Goal: Share content

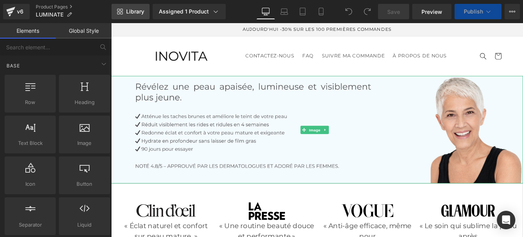
click at [131, 10] on span "Library" at bounding box center [135, 11] width 18 height 7
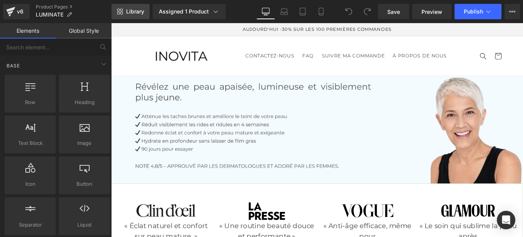
click at [131, 10] on span "Library" at bounding box center [135, 11] width 18 height 7
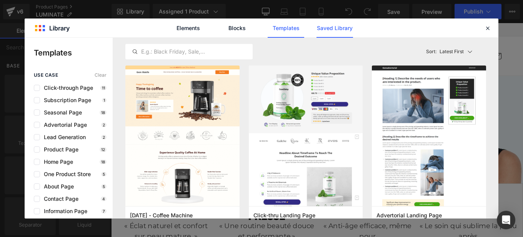
click at [329, 24] on link "Saved Library" at bounding box center [335, 27] width 37 height 19
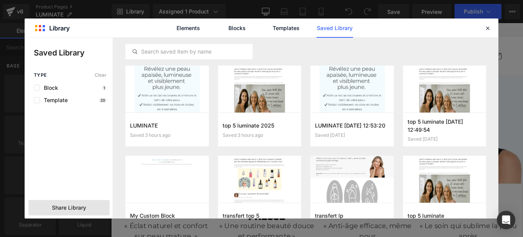
click at [73, 207] on span "Share Library" at bounding box center [69, 207] width 34 height 8
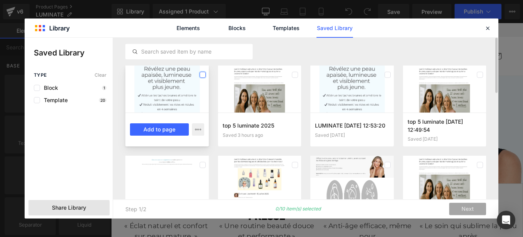
click at [203, 72] on label at bounding box center [203, 75] width 6 height 6
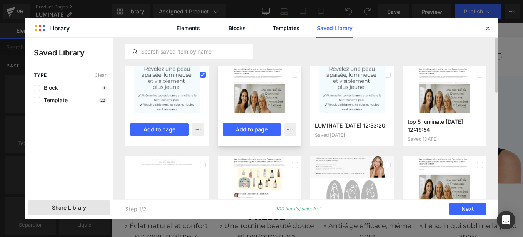
click at [289, 77] on div at bounding box center [259, 88] width 83 height 47
click at [292, 72] on label at bounding box center [295, 75] width 6 height 6
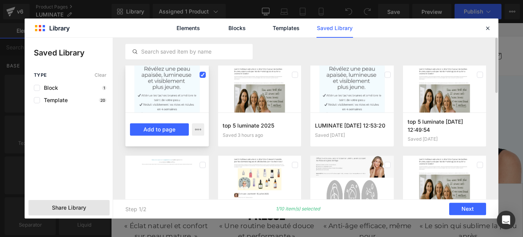
click at [187, 75] on div at bounding box center [166, 88] width 83 height 47
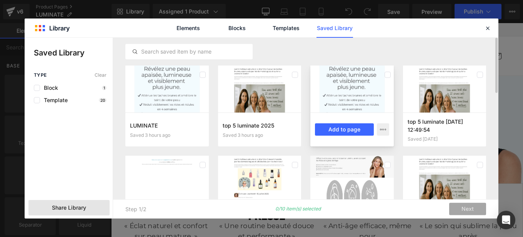
click at [380, 81] on div at bounding box center [351, 88] width 83 height 47
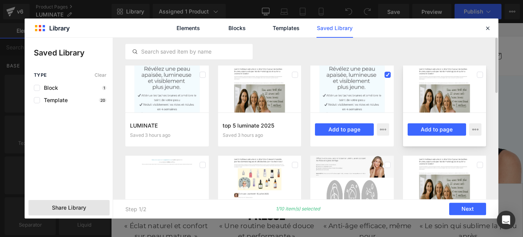
click at [446, 78] on div at bounding box center [444, 88] width 83 height 47
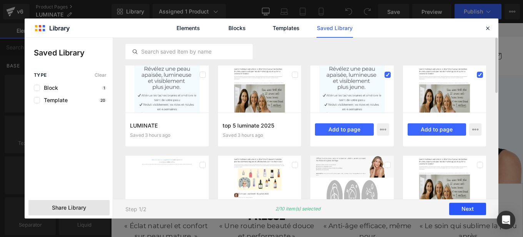
click at [467, 209] on button "Next" at bounding box center [467, 209] width 37 height 12
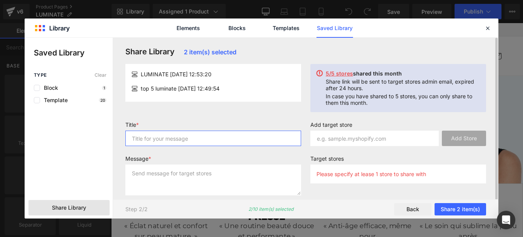
click at [245, 137] on input "text" at bounding box center [213, 137] width 176 height 15
type input "p"
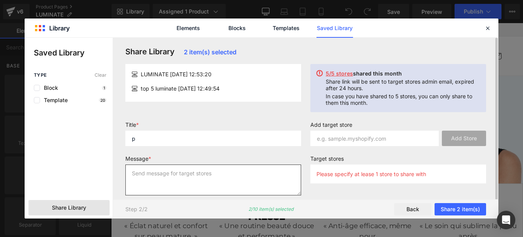
click at [213, 172] on textarea at bounding box center [213, 179] width 176 height 31
type textarea "p"
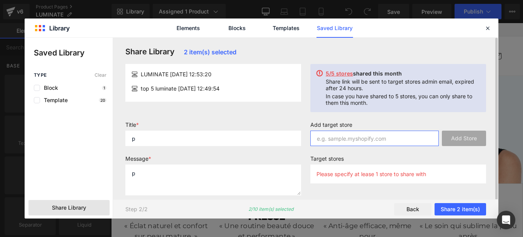
click at [342, 137] on input "text" at bounding box center [374, 137] width 128 height 15
paste input "/zcp03y-52"
click at [320, 140] on input "/zcp03y-52" at bounding box center [374, 137] width 128 height 15
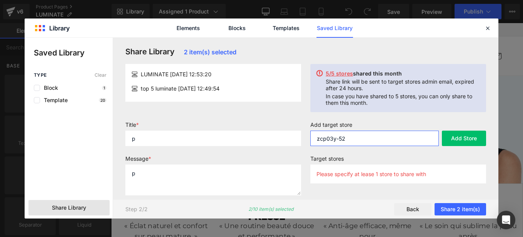
type input "zcp03y-52"
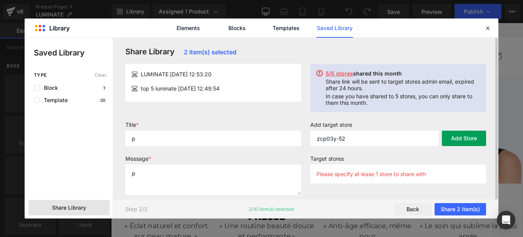
click at [464, 134] on button "Add Store" at bounding box center [464, 137] width 44 height 15
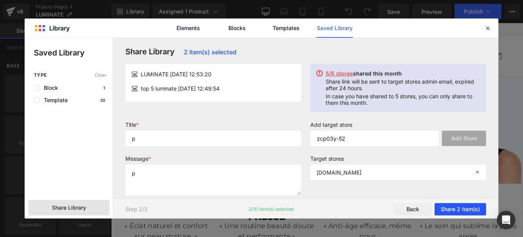
click at [455, 210] on button "Share 2 item(s)" at bounding box center [461, 209] width 52 height 12
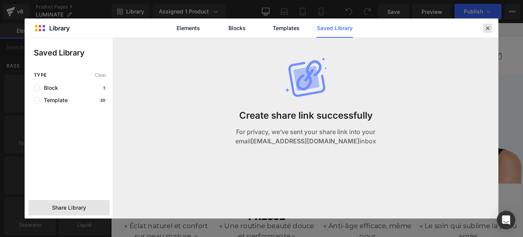
click at [490, 25] on icon at bounding box center [487, 28] width 7 height 7
